Goal: Find specific page/section: Find specific page/section

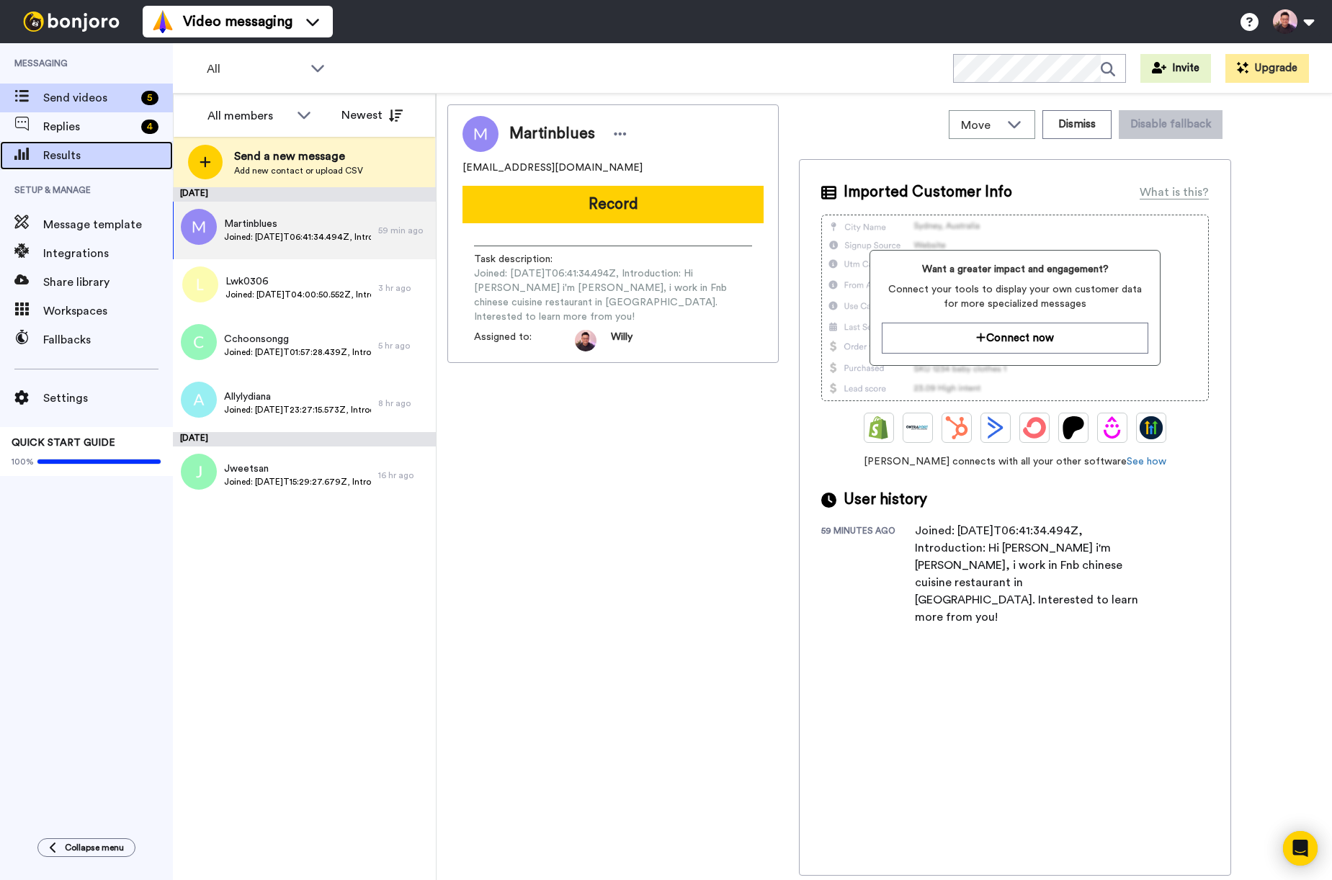
click at [86, 152] on span "Results" at bounding box center [108, 155] width 130 height 17
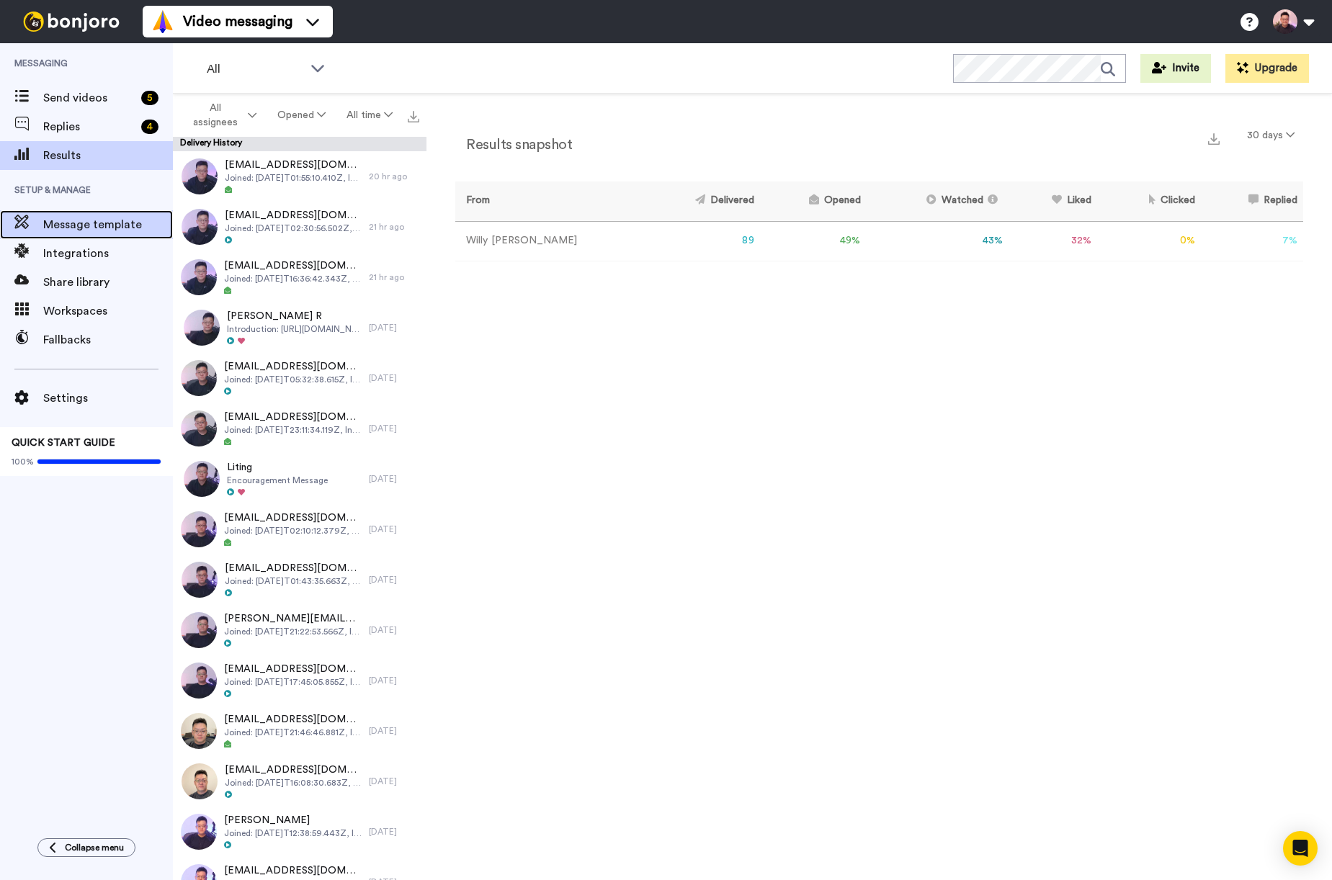
click at [124, 224] on span "Message template" at bounding box center [108, 224] width 130 height 17
